Goal: Transaction & Acquisition: Download file/media

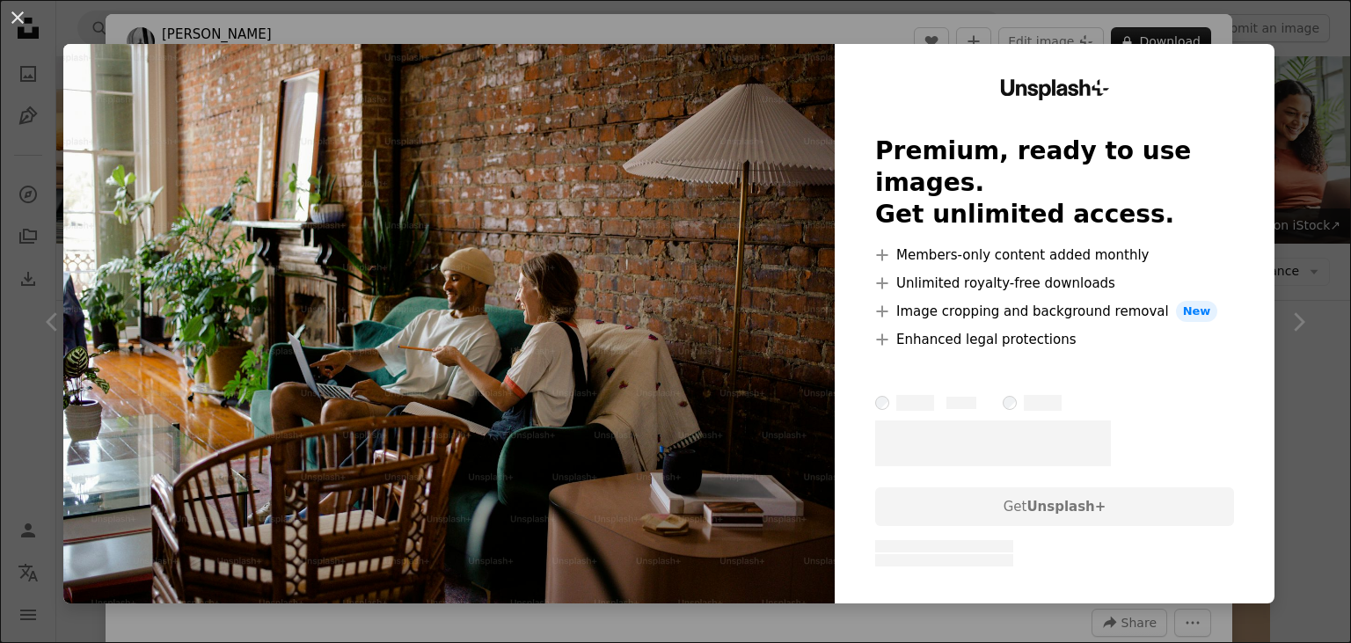
scroll to position [1951, 0]
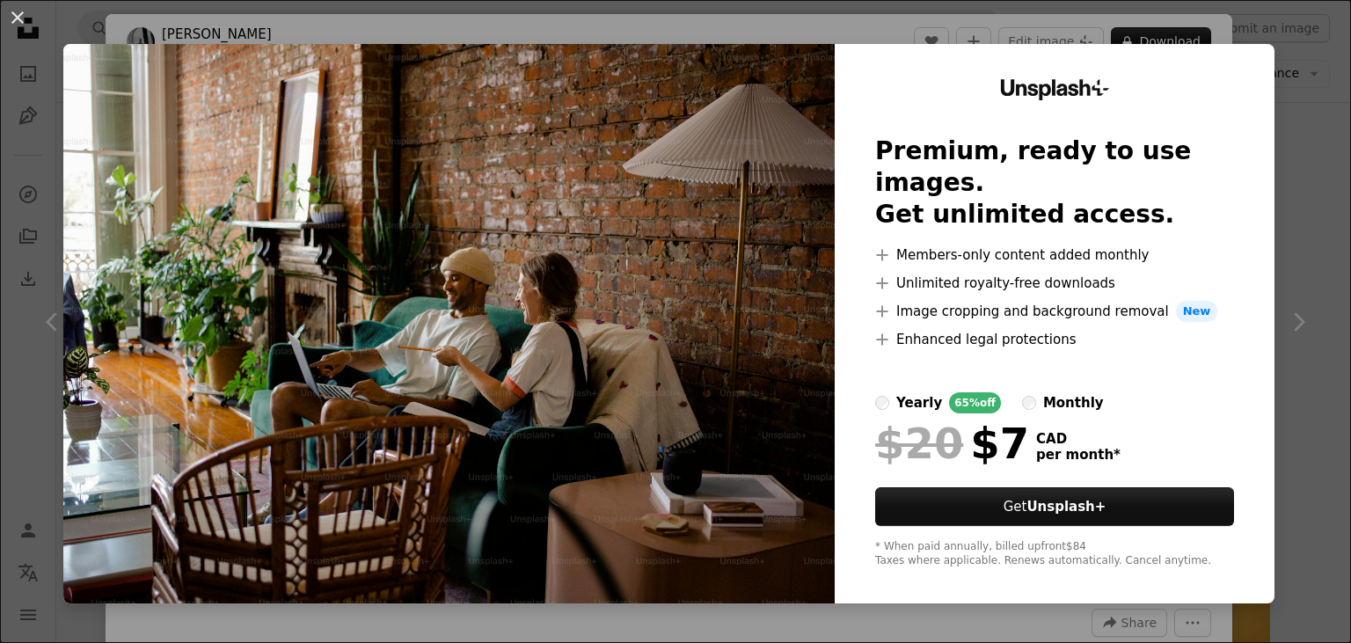
click at [1301, 159] on div "An X shape Unsplash+ Premium, ready to use images. Get unlimited access. A plus…" at bounding box center [675, 321] width 1351 height 643
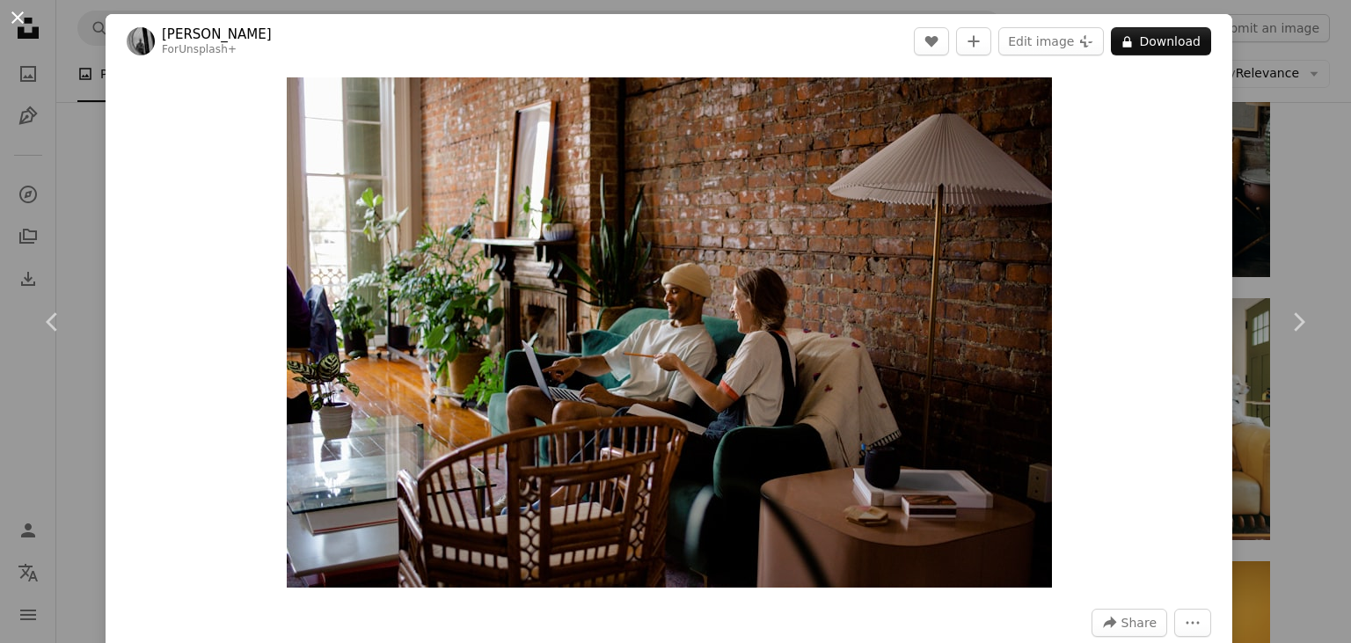
click at [17, 11] on button "An X shape" at bounding box center [17, 17] width 21 height 21
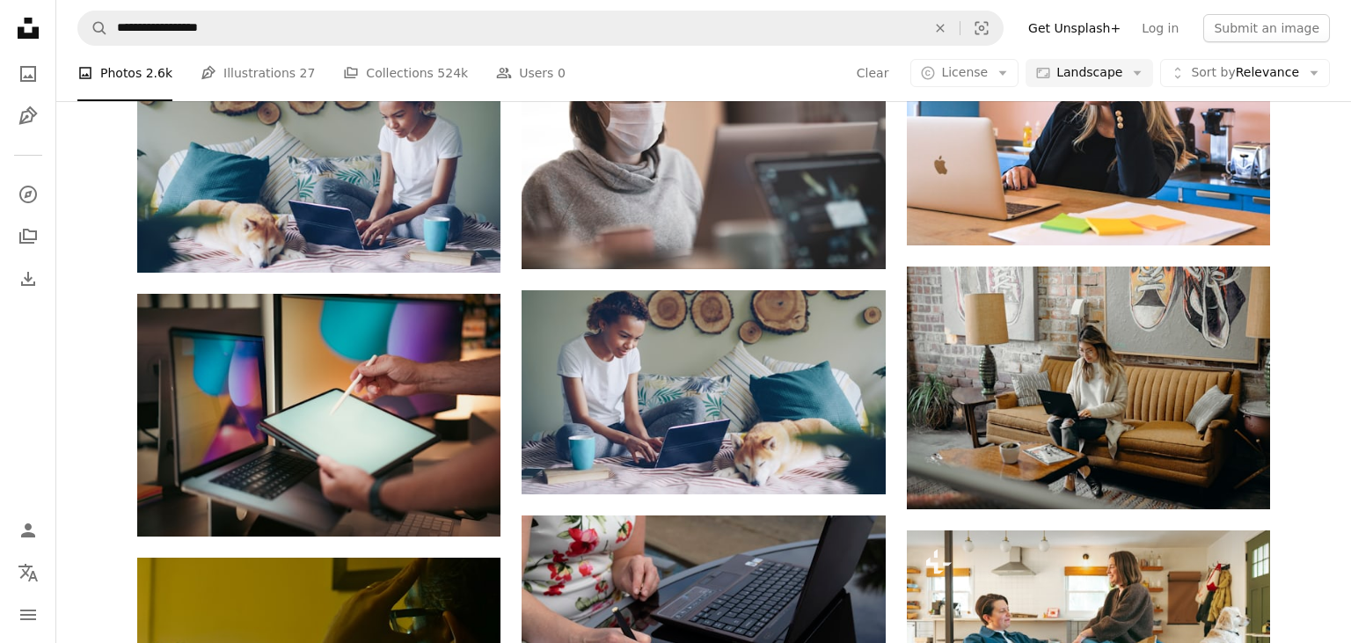
scroll to position [1672, 0]
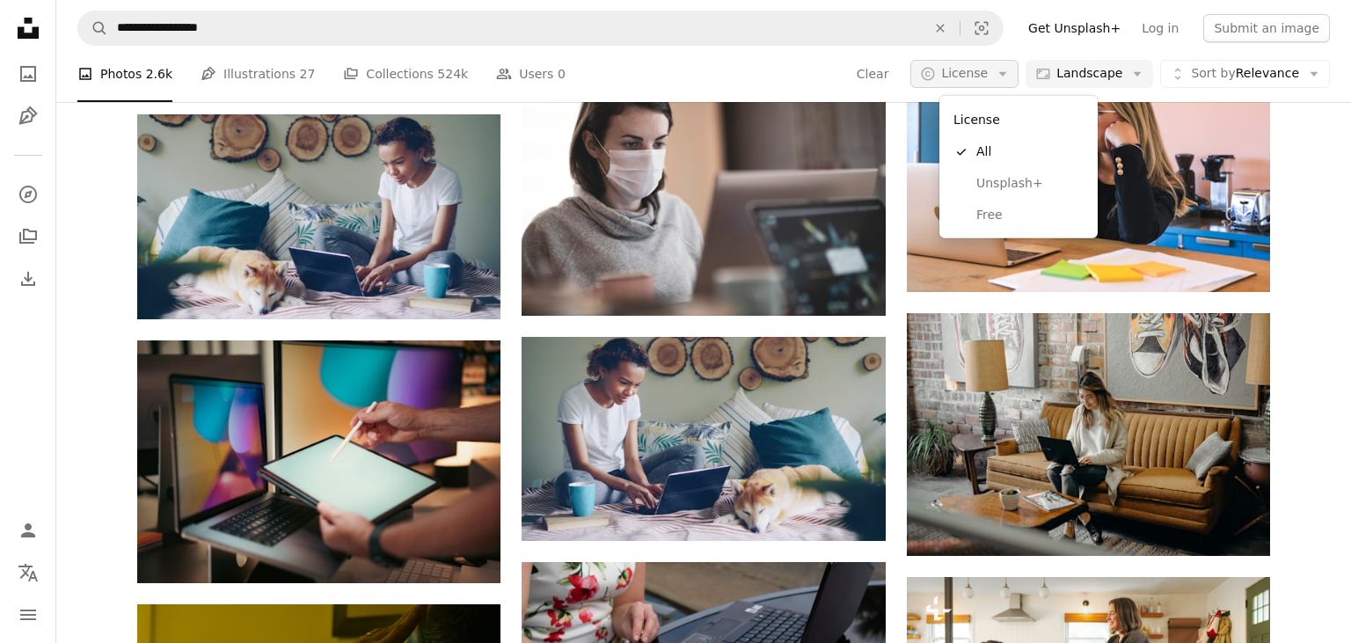
click at [1015, 77] on button "A copyright icon © License Arrow down" at bounding box center [965, 74] width 108 height 28
click at [977, 224] on link "Free" at bounding box center [1019, 216] width 144 height 32
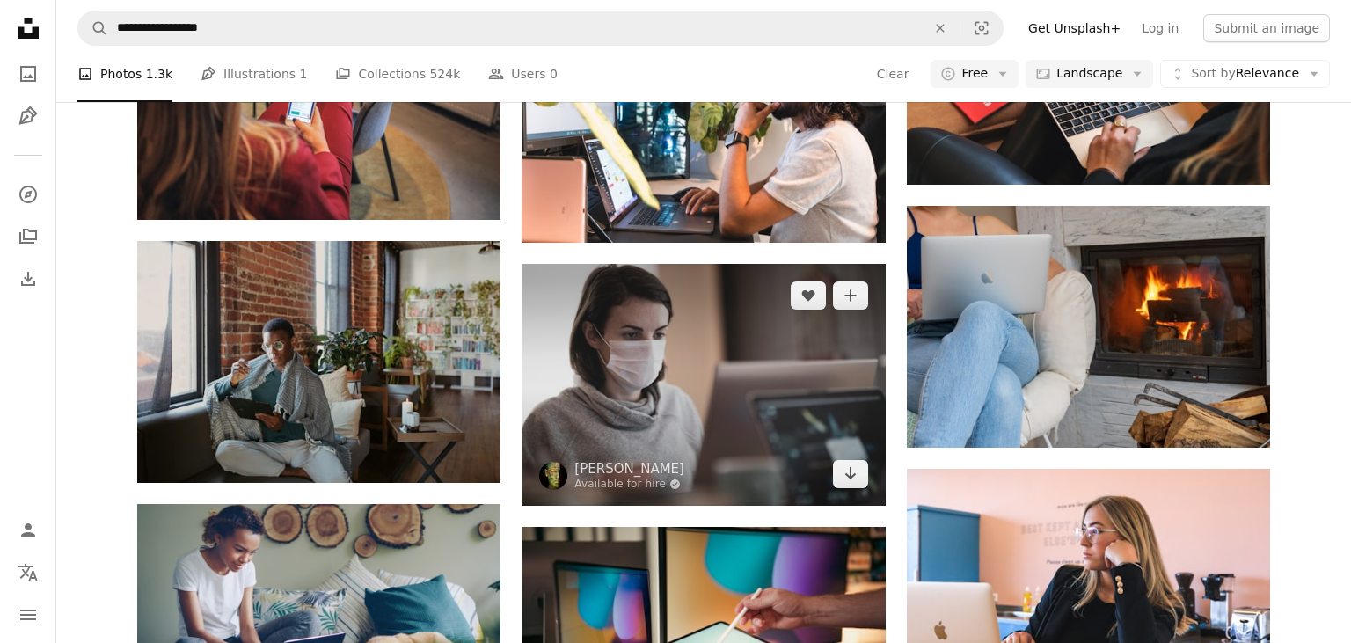
scroll to position [1021, 0]
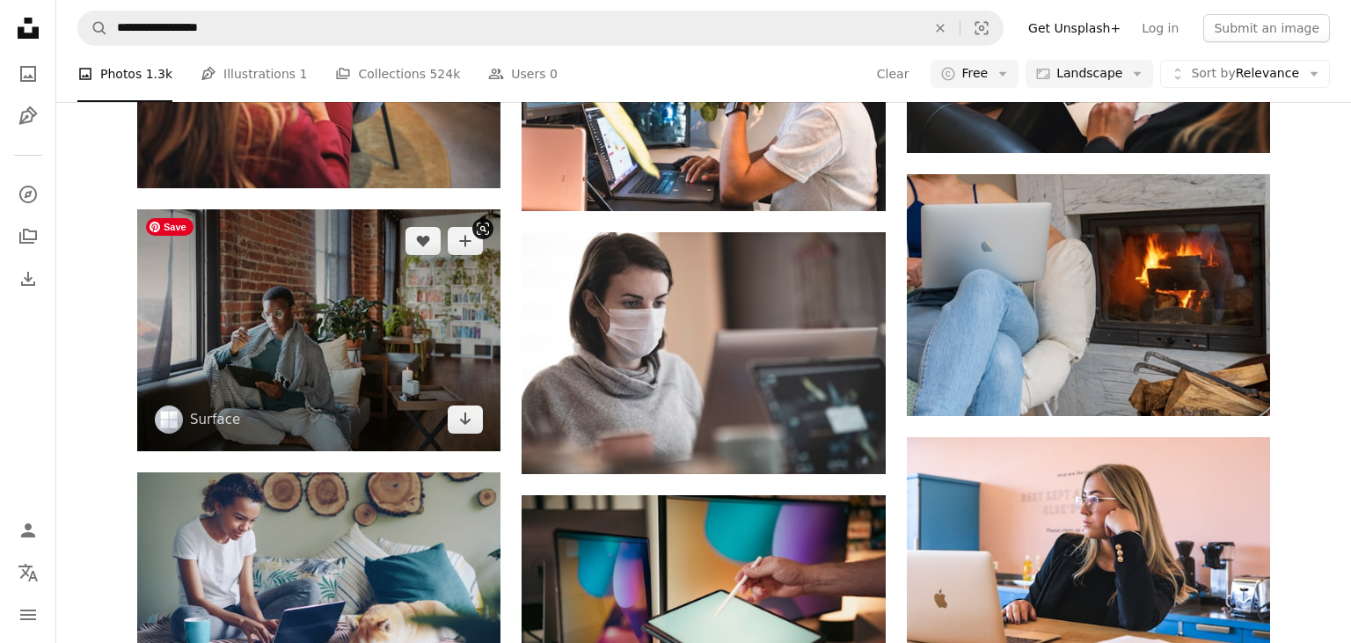
click at [310, 305] on img at bounding box center [318, 330] width 363 height 242
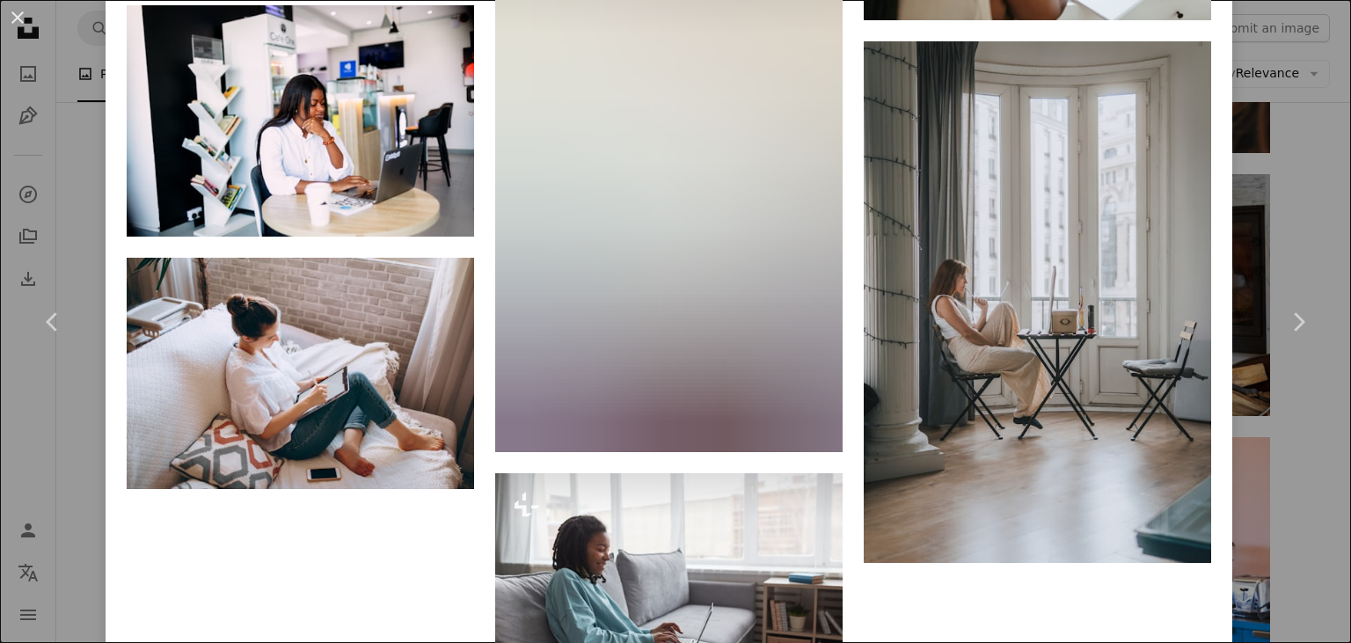
scroll to position [5173, 0]
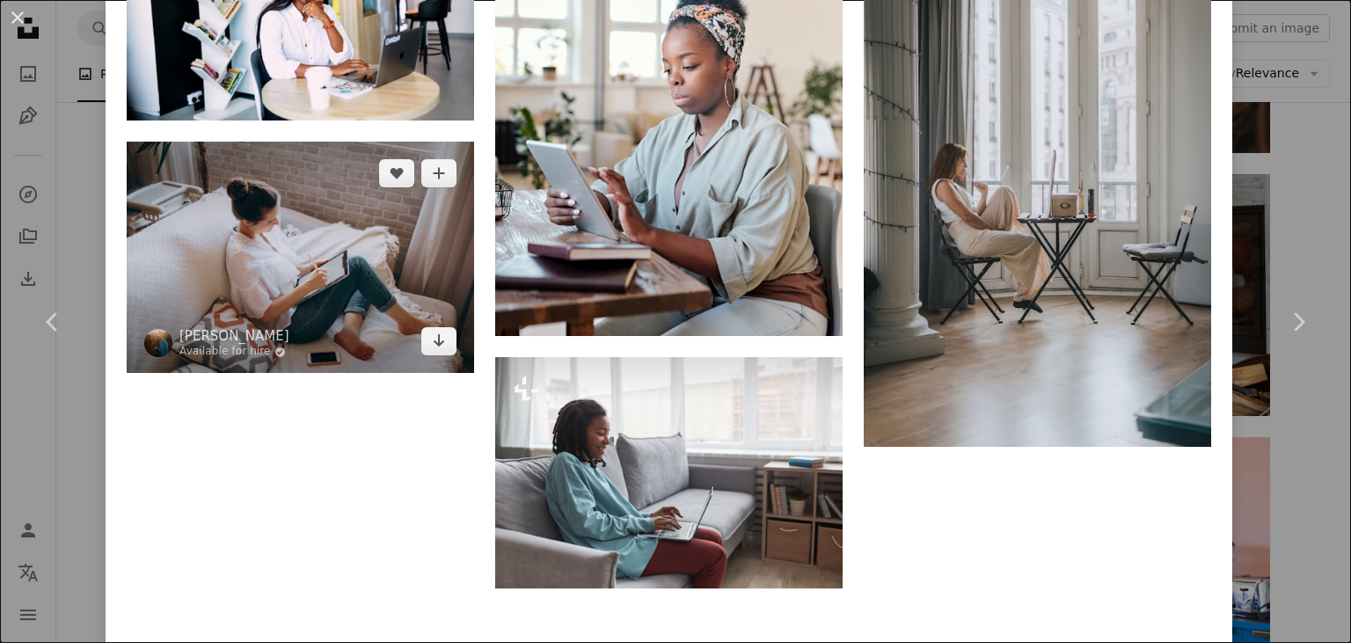
click at [275, 297] on img at bounding box center [301, 257] width 348 height 231
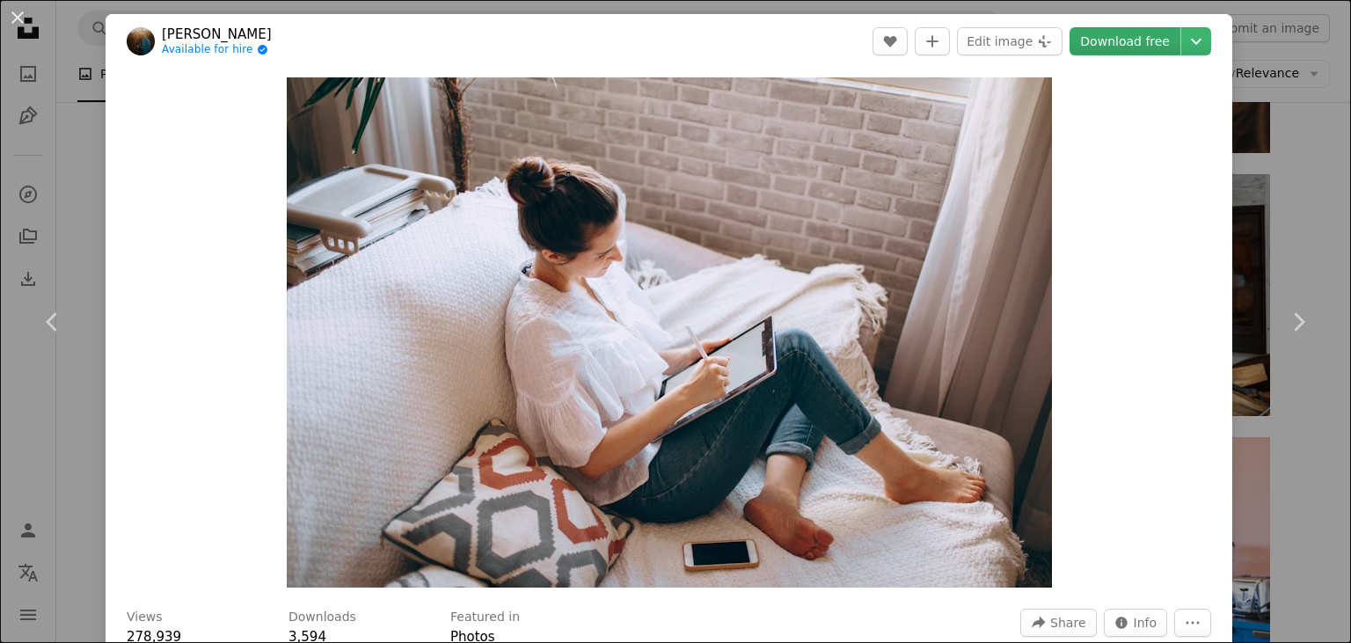
click at [1138, 40] on link "Download free" at bounding box center [1125, 41] width 111 height 28
